Goal: Obtain resource: Obtain resource

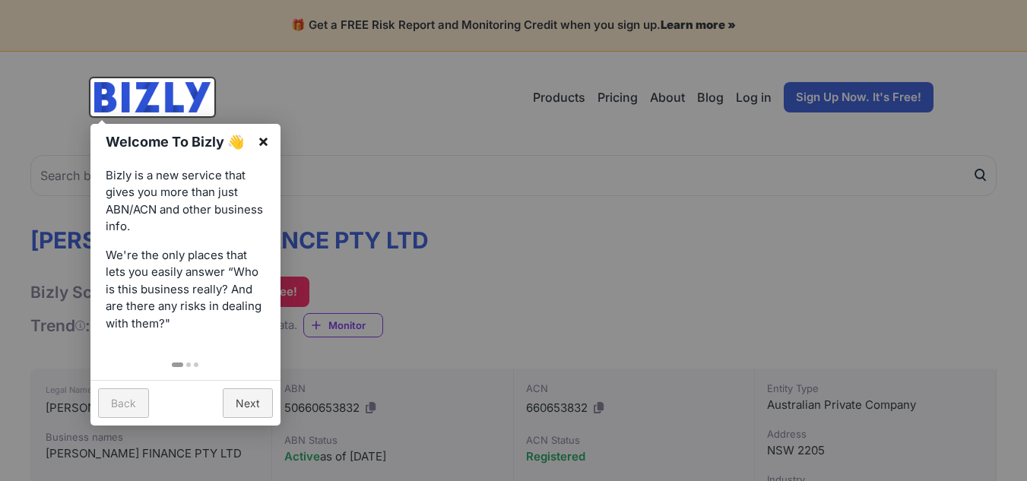
click at [257, 141] on link "×" at bounding box center [263, 141] width 34 height 34
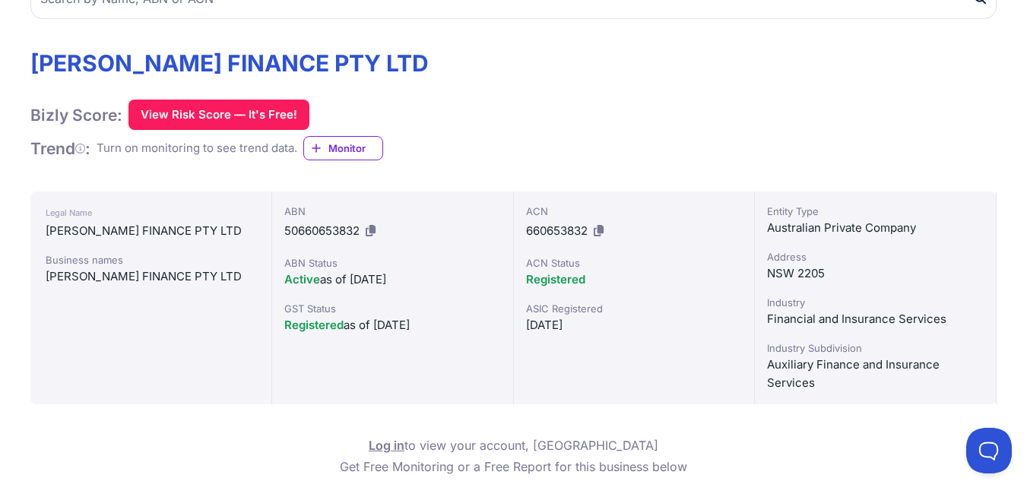
scroll to position [76, 0]
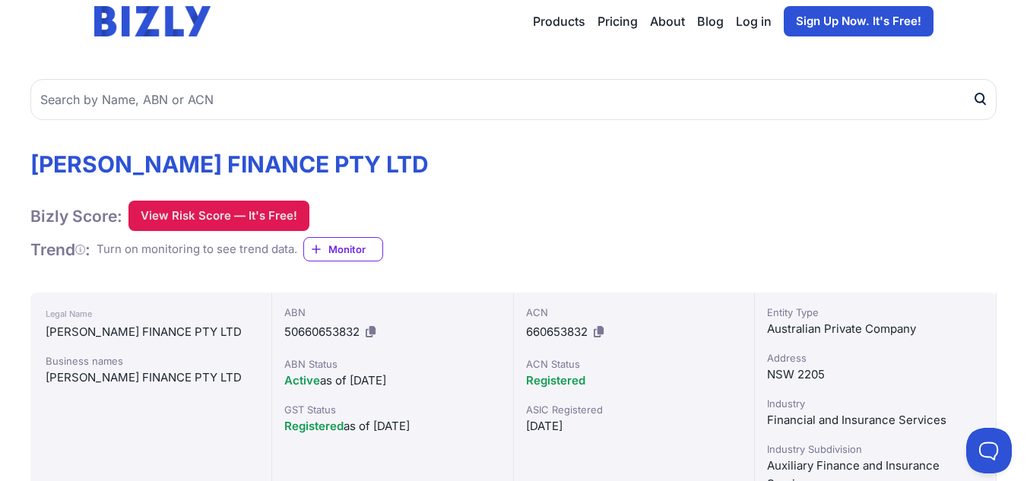
click at [250, 215] on button "View Risk Score — It's Free!" at bounding box center [219, 216] width 181 height 30
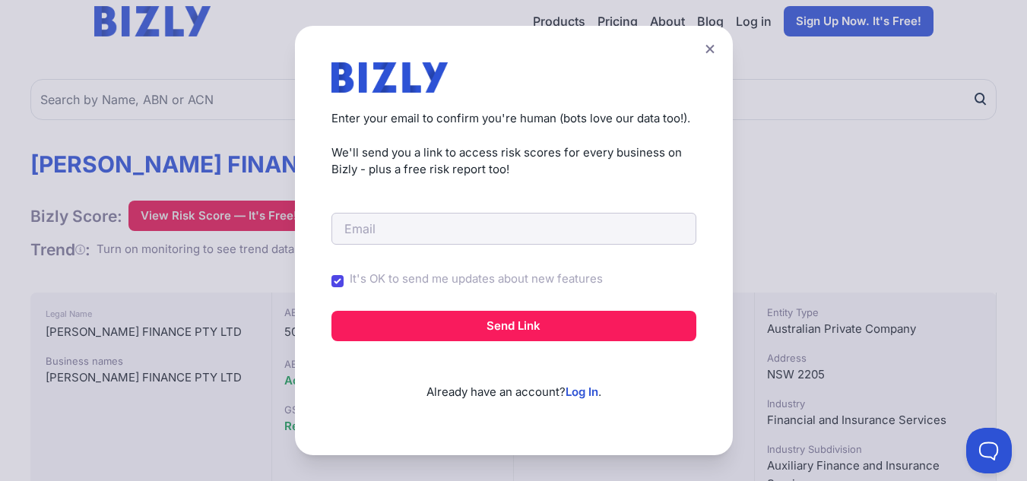
click at [153, 205] on div "Create a Free Account to View Risk Scores Get instant access to risk scores for…" at bounding box center [513, 240] width 1027 height 481
click at [710, 46] on button at bounding box center [710, 49] width 21 height 22
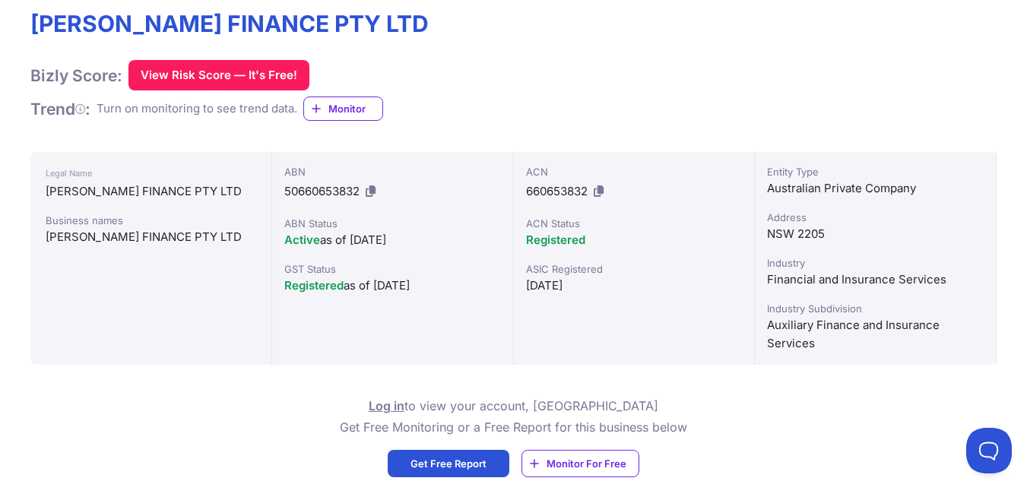
scroll to position [181, 0]
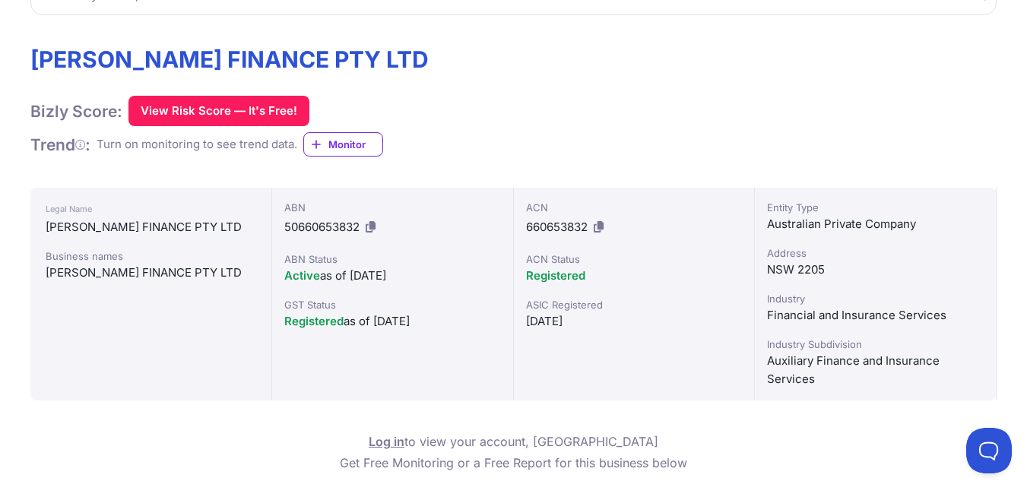
click at [844, 318] on div "Financial and Insurance Services" at bounding box center [875, 315] width 217 height 18
click at [840, 319] on div "Financial and Insurance Services" at bounding box center [875, 315] width 217 height 18
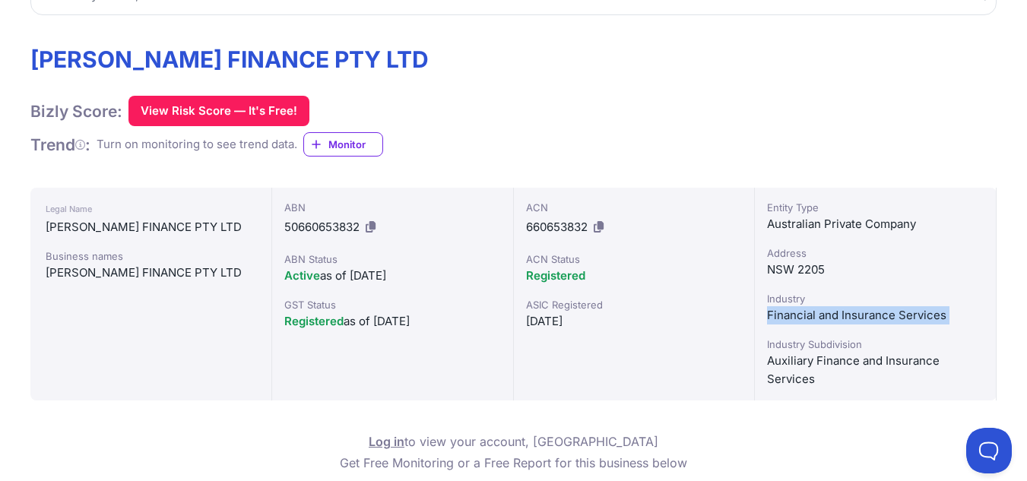
click at [840, 319] on div "Financial and Insurance Services" at bounding box center [875, 315] width 217 height 18
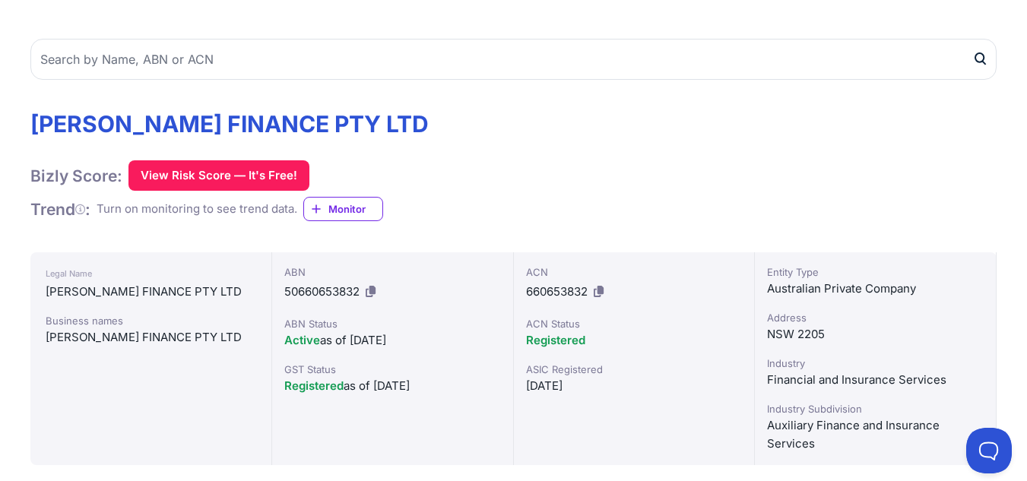
scroll to position [0, 0]
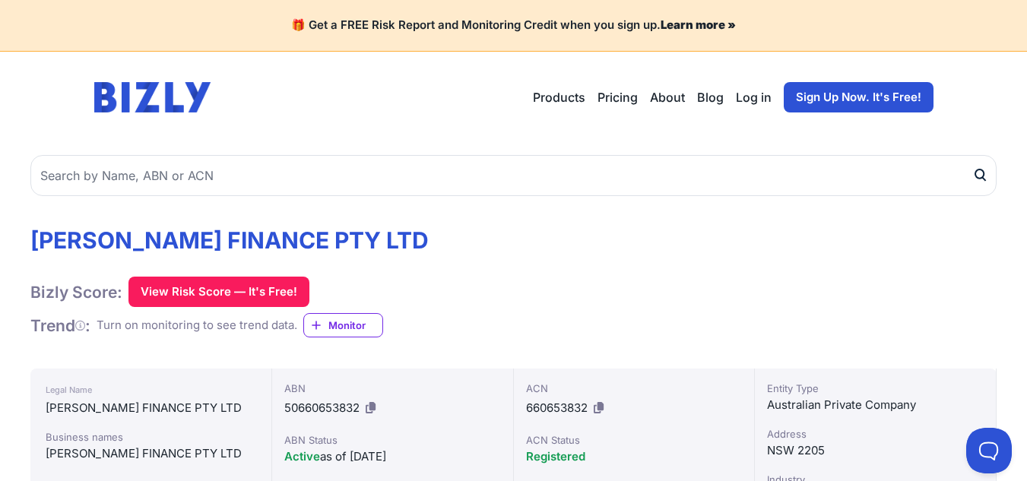
click at [353, 331] on span "Monitor" at bounding box center [356, 325] width 54 height 15
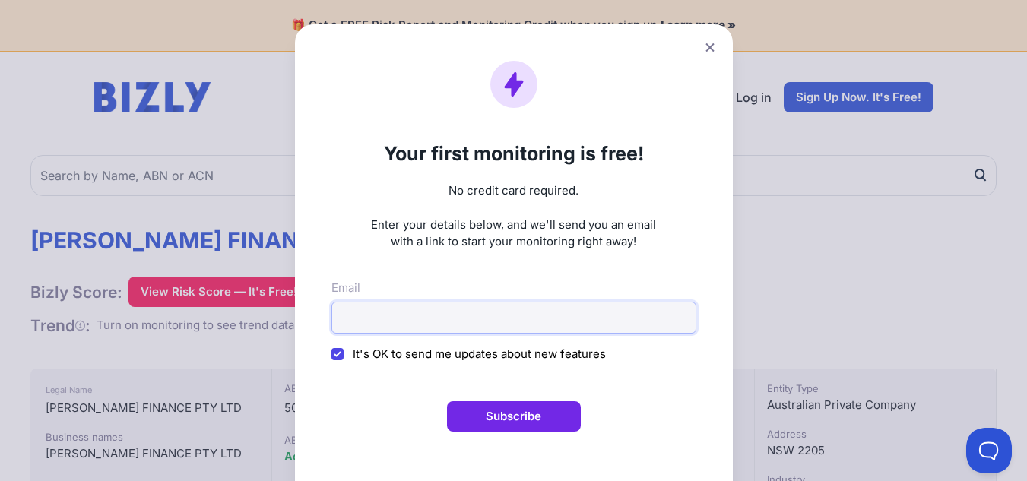
click at [379, 305] on input "Email" at bounding box center [514, 318] width 365 height 32
type input "[EMAIL_ADDRESS][PERSON_NAME][DOMAIN_NAME]"
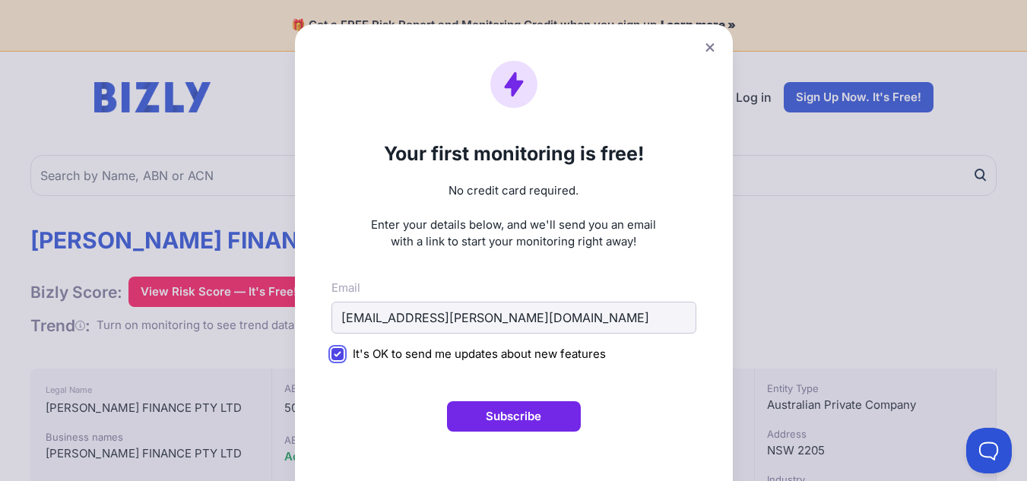
click at [335, 357] on input "It's OK to send me updates about new features" at bounding box center [338, 354] width 12 height 12
checkbox input "false"
click at [712, 52] on icon at bounding box center [710, 48] width 9 height 10
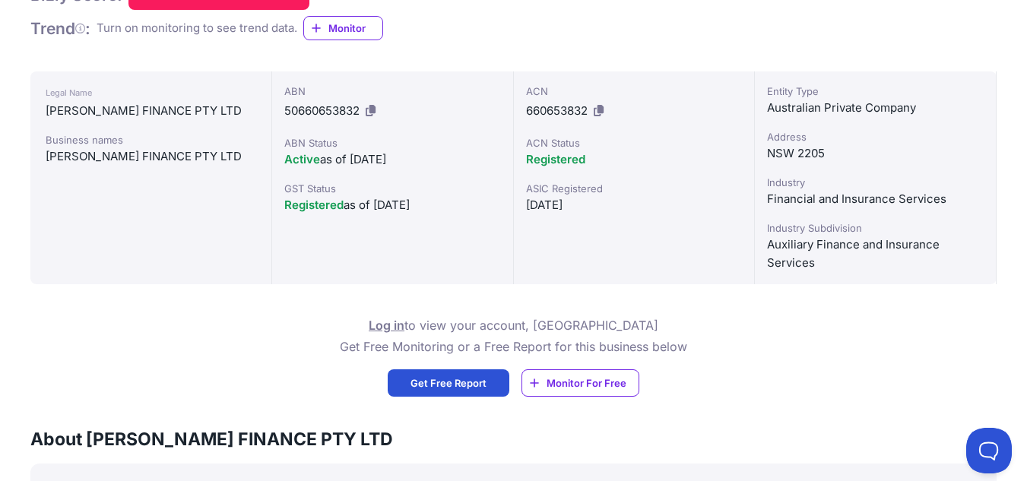
scroll to position [380, 0]
